Goal: Transaction & Acquisition: Purchase product/service

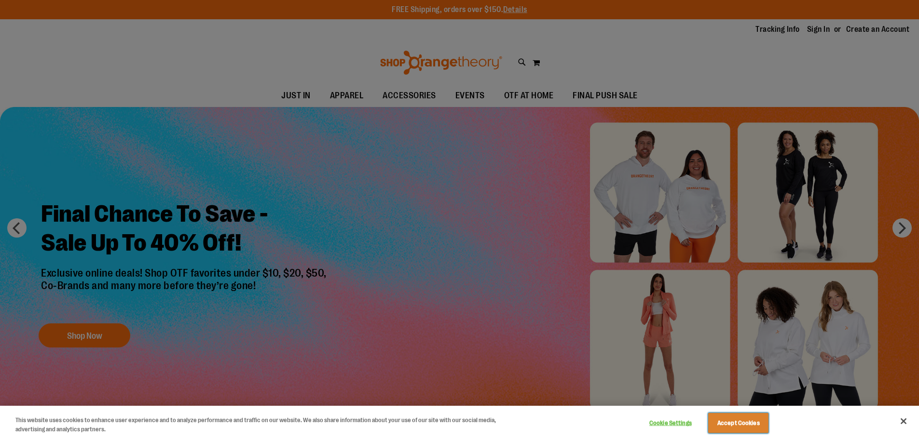
click at [736, 429] on button "Accept Cookies" at bounding box center [738, 423] width 60 height 20
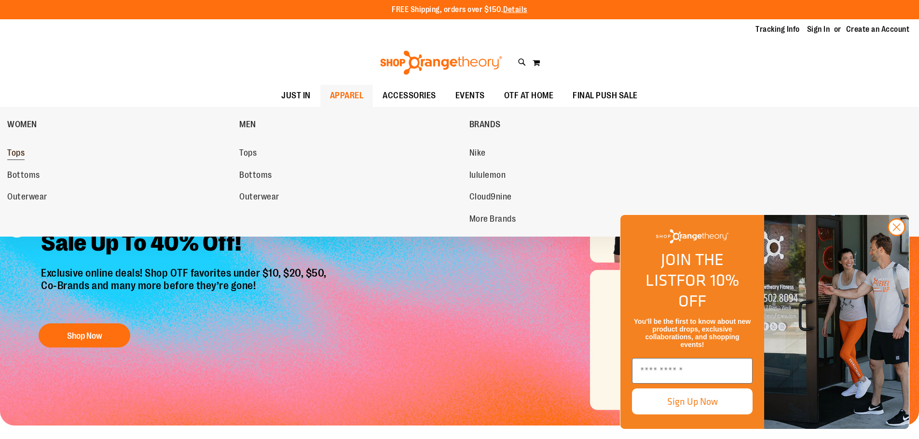
click at [26, 156] on link "Tops" at bounding box center [118, 153] width 222 height 17
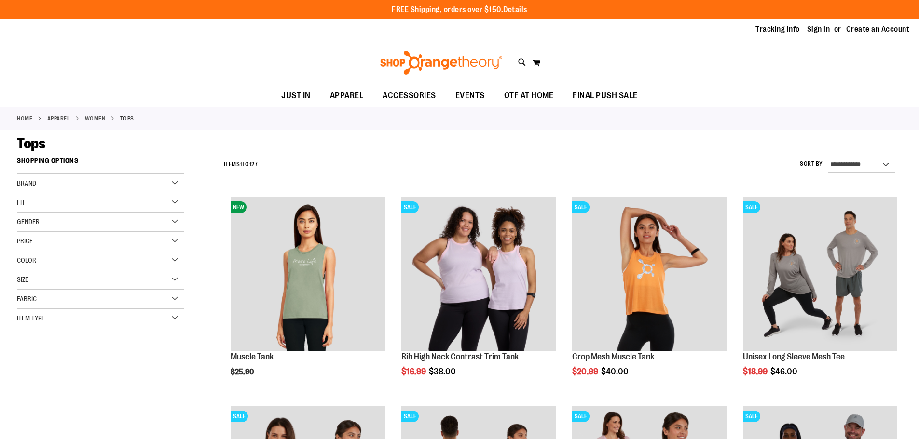
click at [141, 259] on div "Color" at bounding box center [100, 260] width 167 height 19
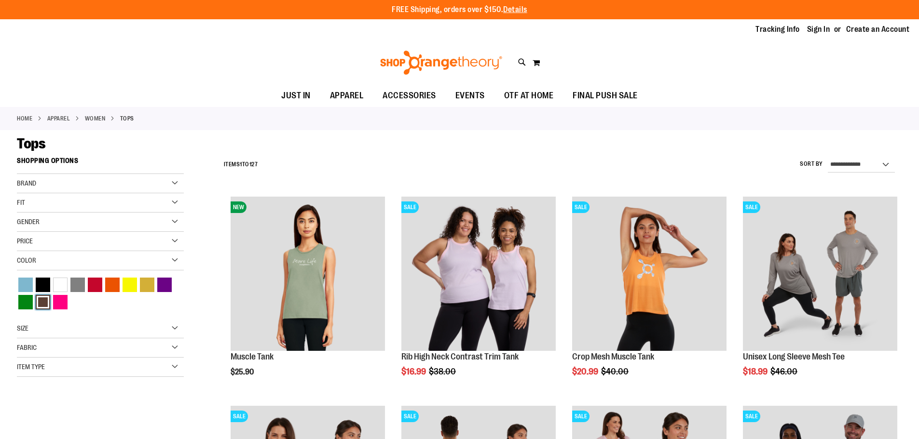
click at [40, 310] on div "Brown" at bounding box center [43, 302] width 14 height 14
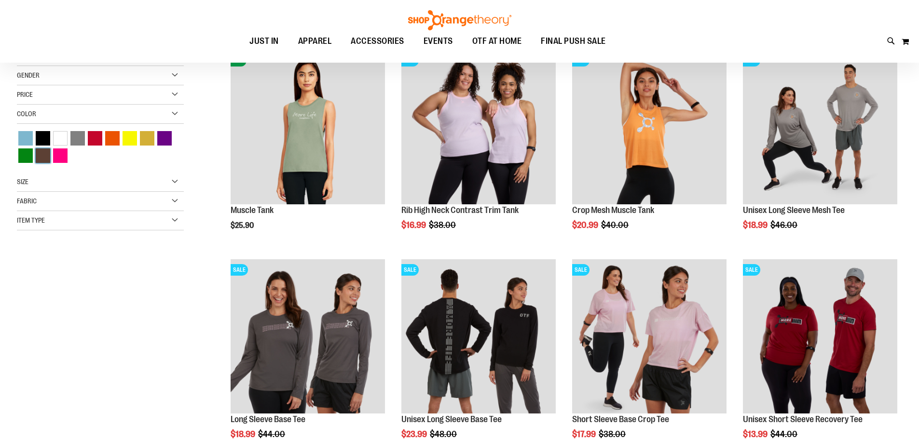
scroll to position [152, 0]
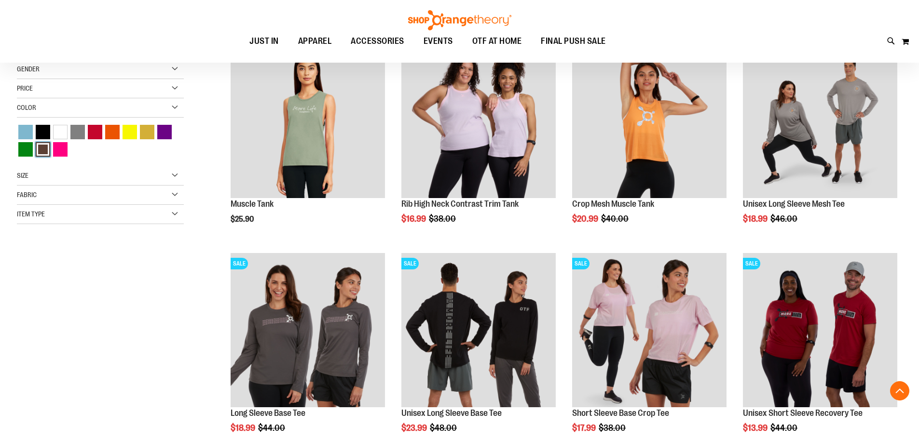
click at [45, 152] on div "Brown" at bounding box center [43, 149] width 14 height 14
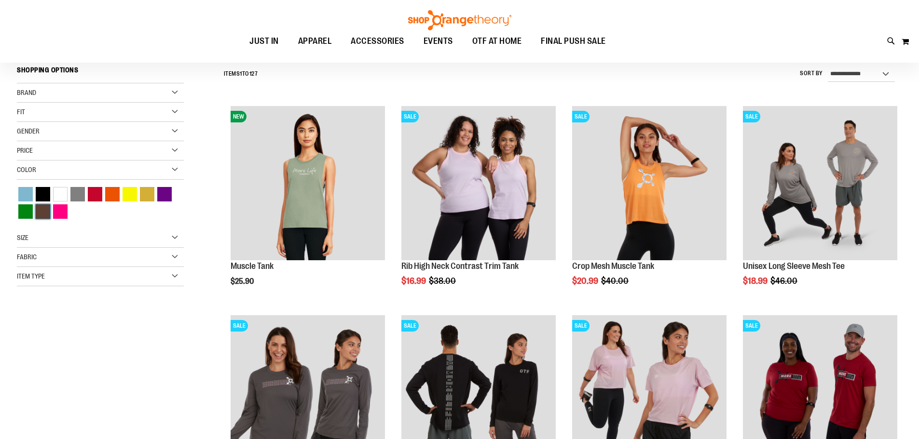
scroll to position [90, 0]
click at [176, 172] on div "Color" at bounding box center [100, 170] width 167 height 19
